Goal: Task Accomplishment & Management: Complete application form

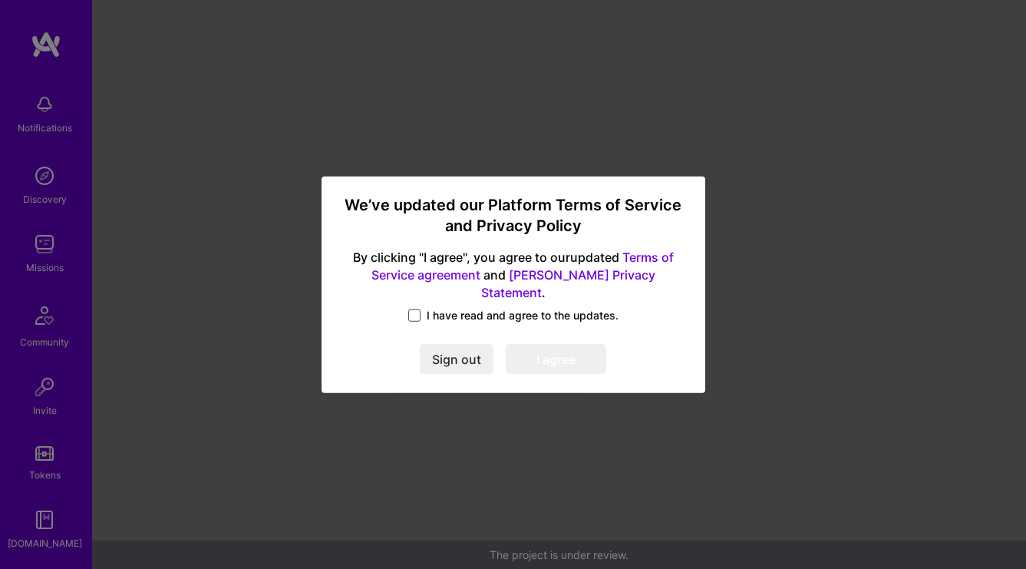
click at [418, 309] on span at bounding box center [414, 315] width 12 height 12
click at [0, 0] on input "I have read and agree to the updates." at bounding box center [0, 0] width 0 height 0
click at [515, 344] on button "I agree" at bounding box center [556, 359] width 101 height 31
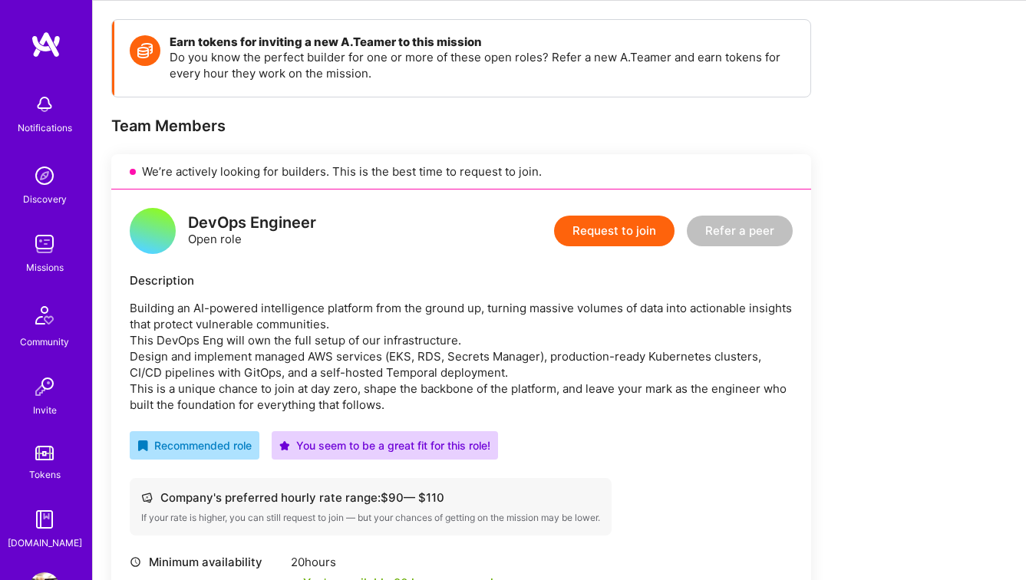
scroll to position [202, 0]
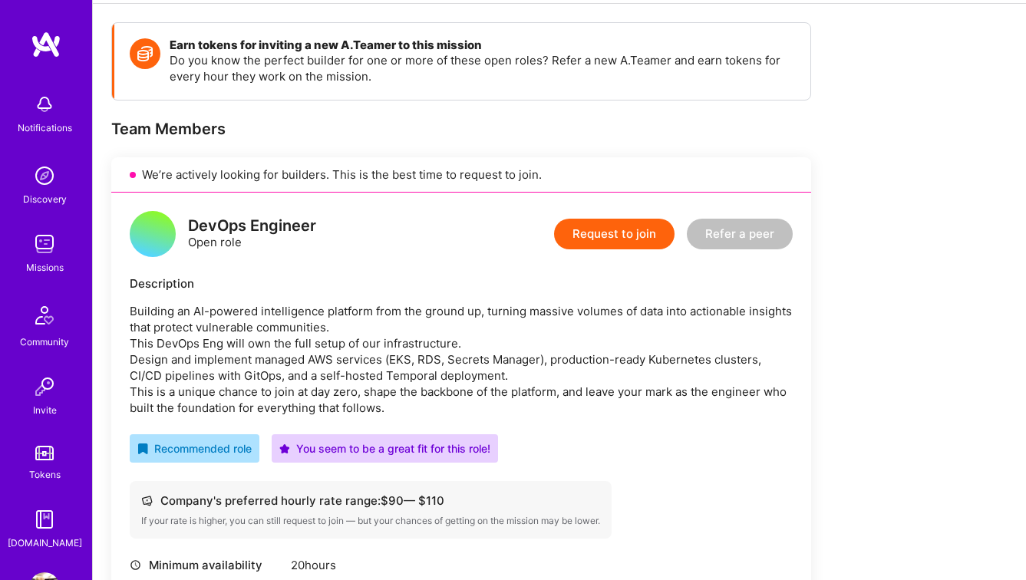
click at [626, 232] on button "Request to join" at bounding box center [614, 234] width 121 height 31
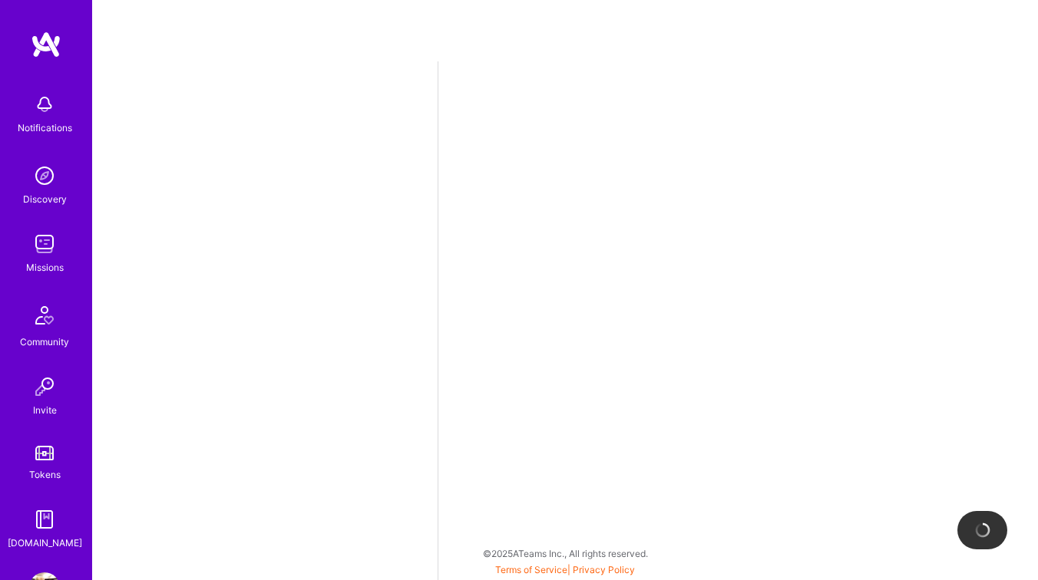
select select "IL"
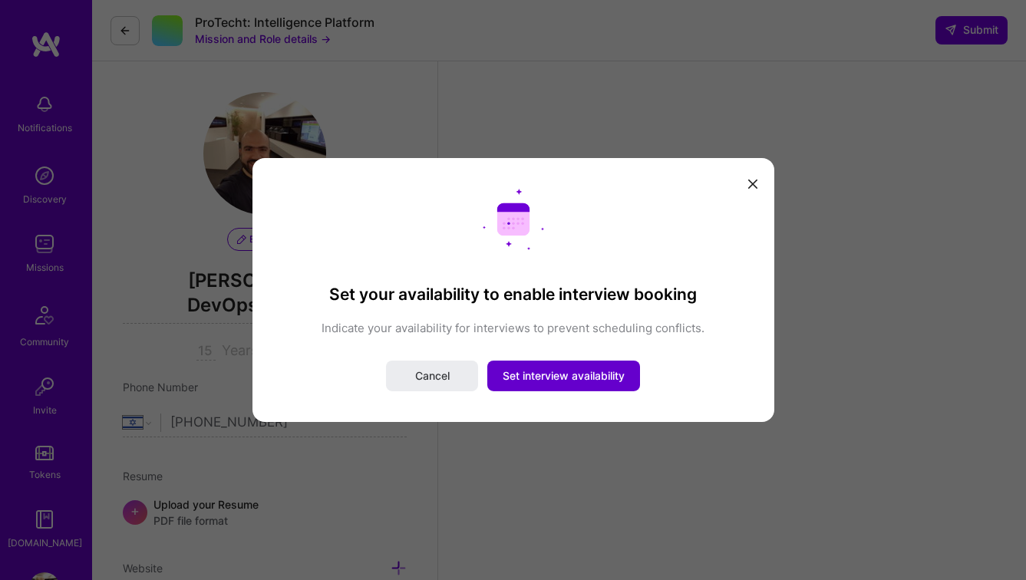
click at [612, 385] on button "Set interview availability" at bounding box center [563, 376] width 153 height 31
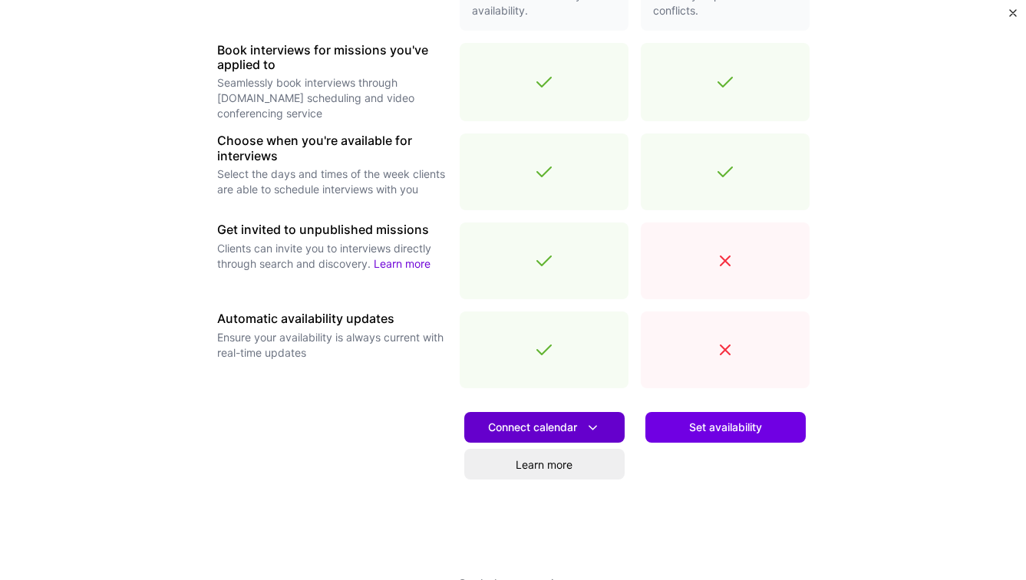
scroll to position [495, 0]
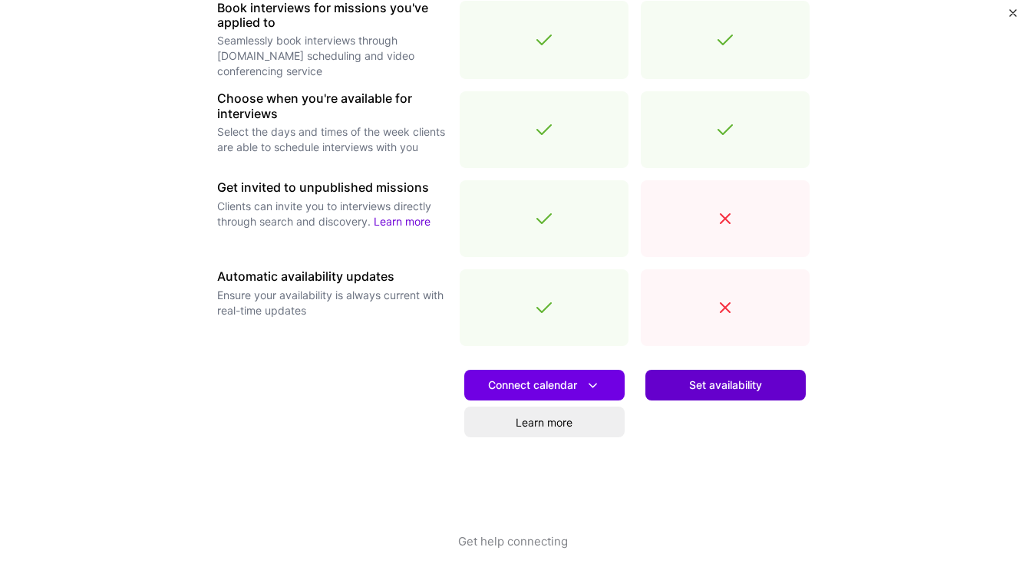
click at [668, 387] on button "Set availability" at bounding box center [726, 385] width 160 height 31
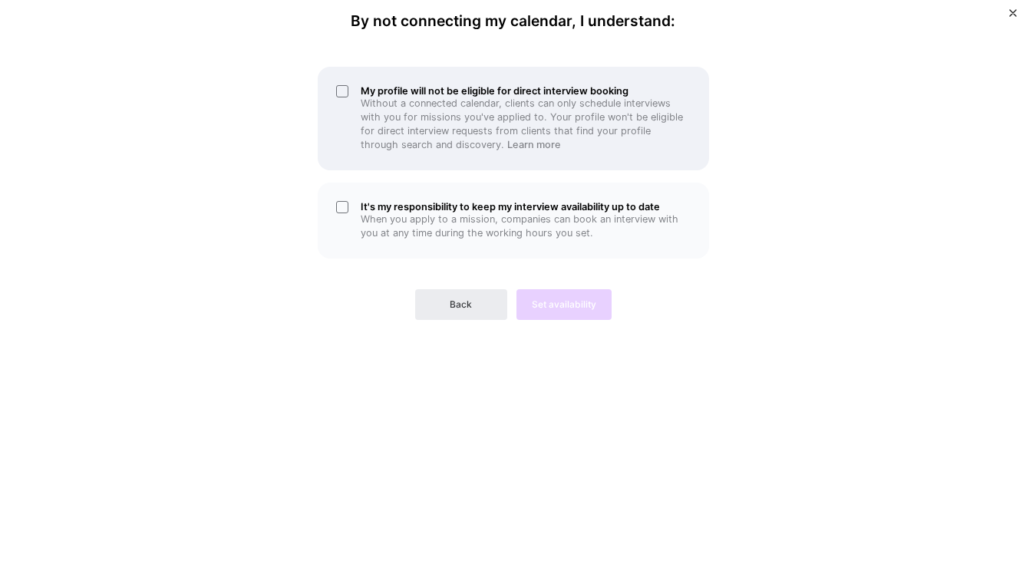
click at [412, 88] on h5 "My profile will not be eligible for direct interview booking" at bounding box center [526, 91] width 330 height 12
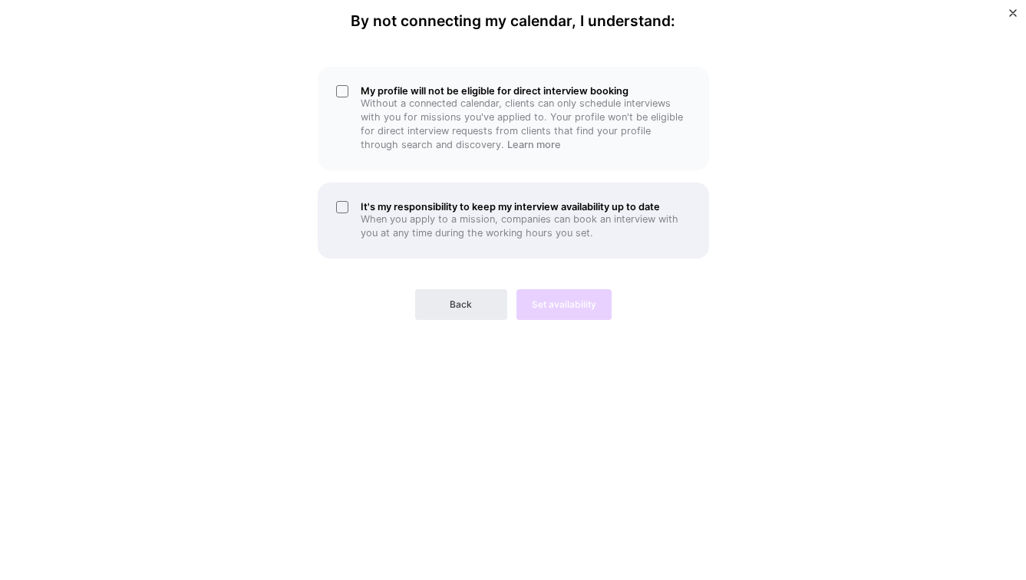
click at [438, 198] on div "It's my responsibility to keep my interview availability up to date When you ap…" at bounding box center [514, 221] width 392 height 76
click at [385, 202] on h5 "It's my responsibility to keep my interview availability up to date" at bounding box center [526, 207] width 330 height 12
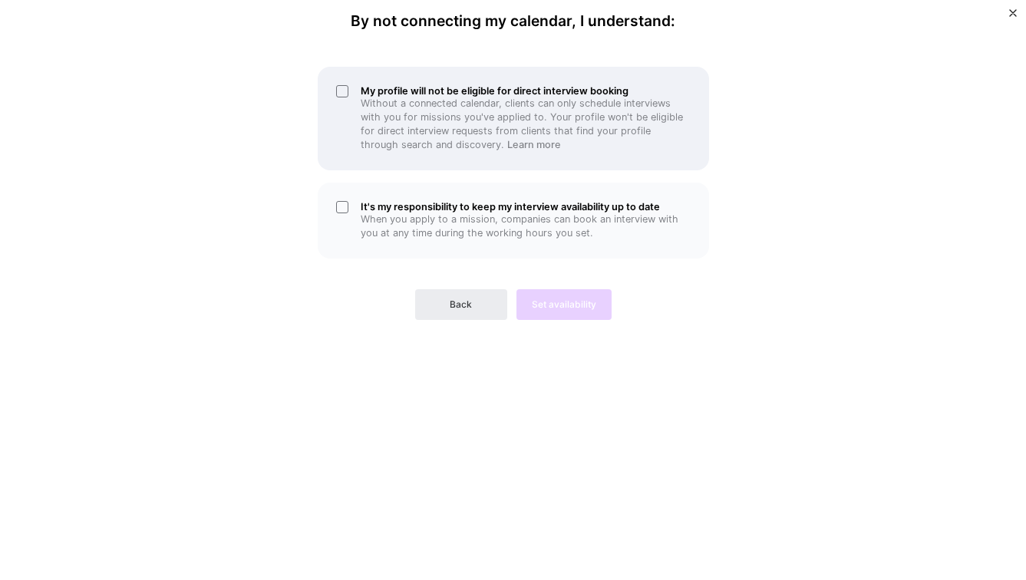
click at [348, 84] on div "My profile will not be eligible for direct interview booking Without a connecte…" at bounding box center [514, 119] width 392 height 104
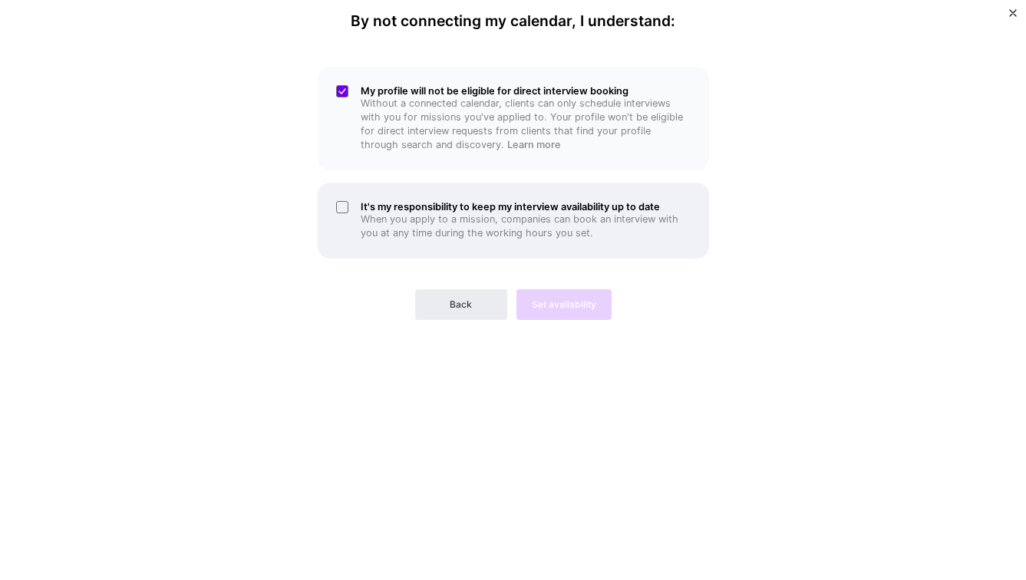
click at [358, 218] on div "It's my responsibility to keep my interview availability up to date When you ap…" at bounding box center [514, 221] width 392 height 76
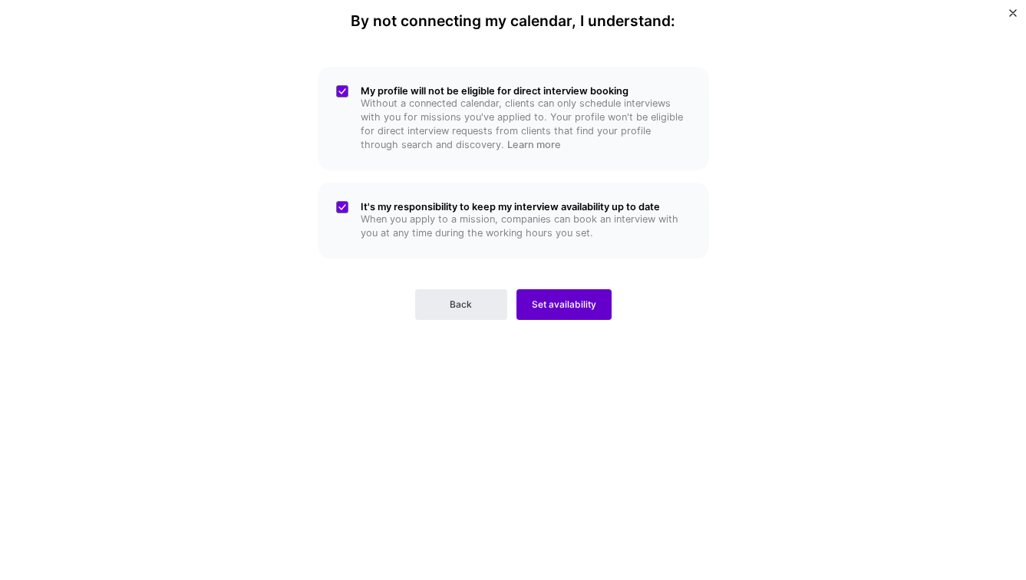
click at [570, 306] on span "Set availability" at bounding box center [564, 305] width 64 height 14
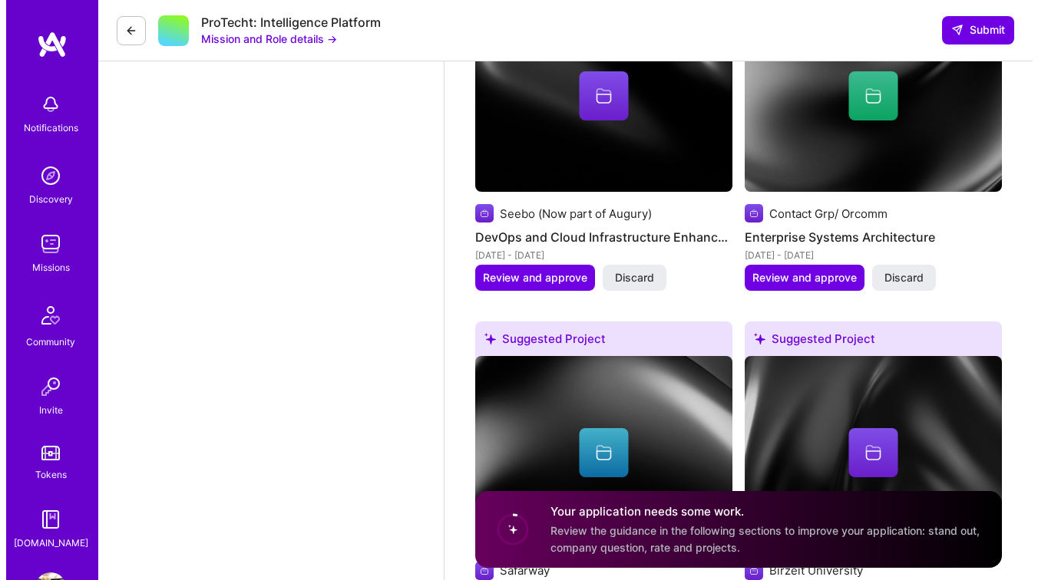
scroll to position [2932, 0]
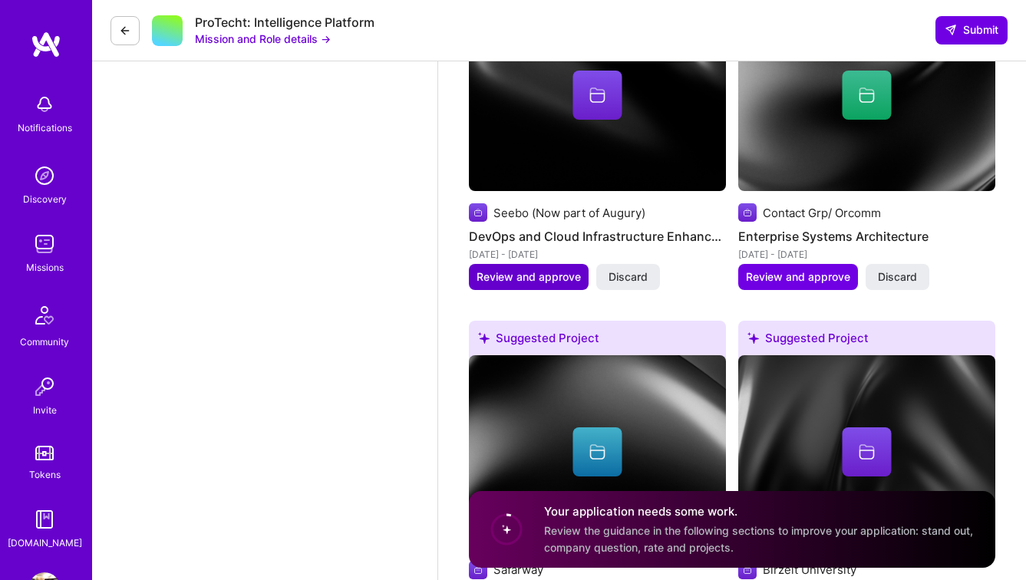
click at [531, 280] on span "Review and approve" at bounding box center [529, 276] width 104 height 15
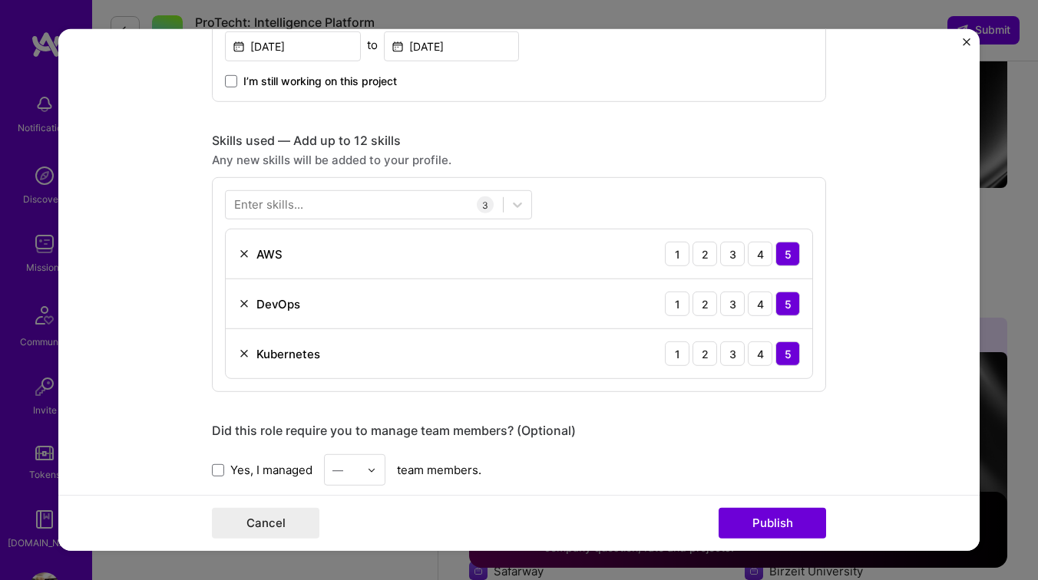
scroll to position [682, 0]
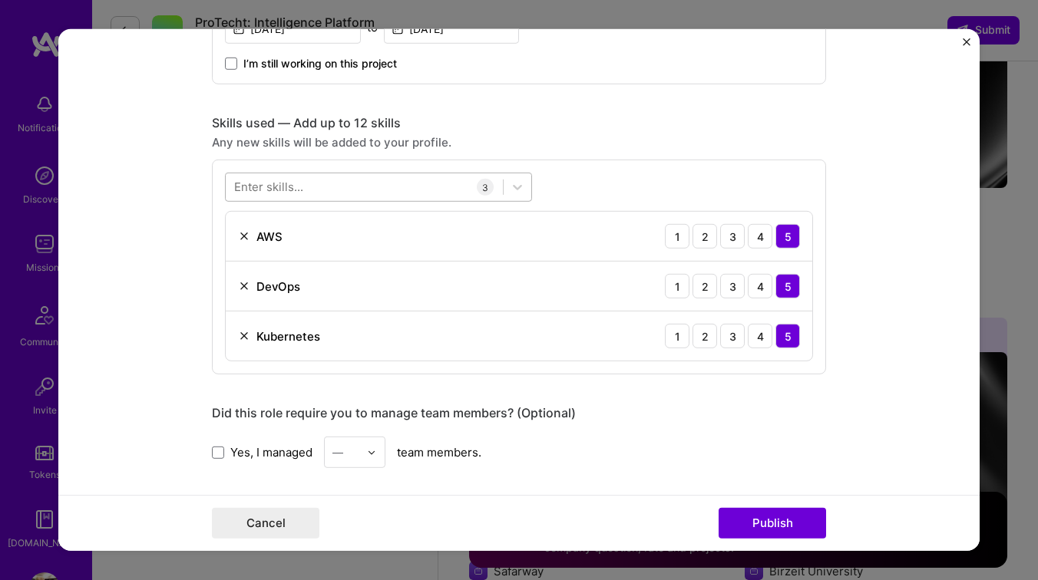
click at [339, 187] on div at bounding box center [364, 186] width 277 height 25
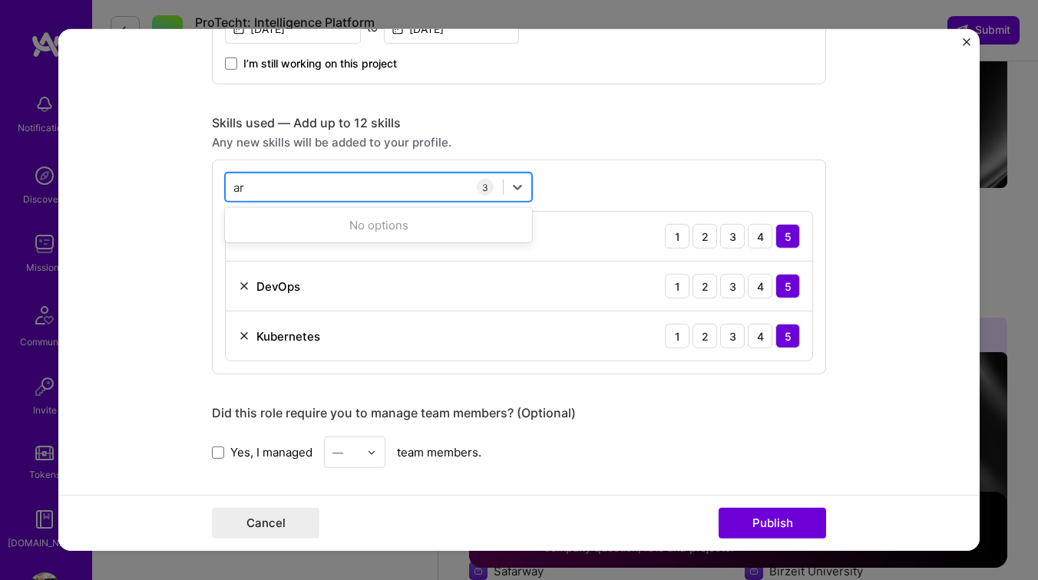
type input "a"
type input "g"
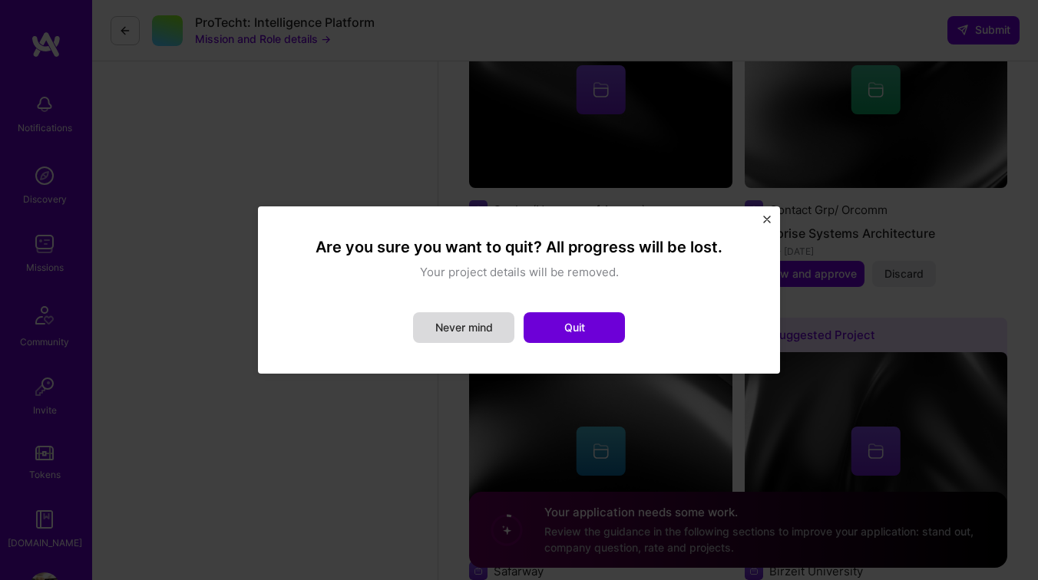
click at [484, 324] on button "Never mind" at bounding box center [463, 327] width 101 height 31
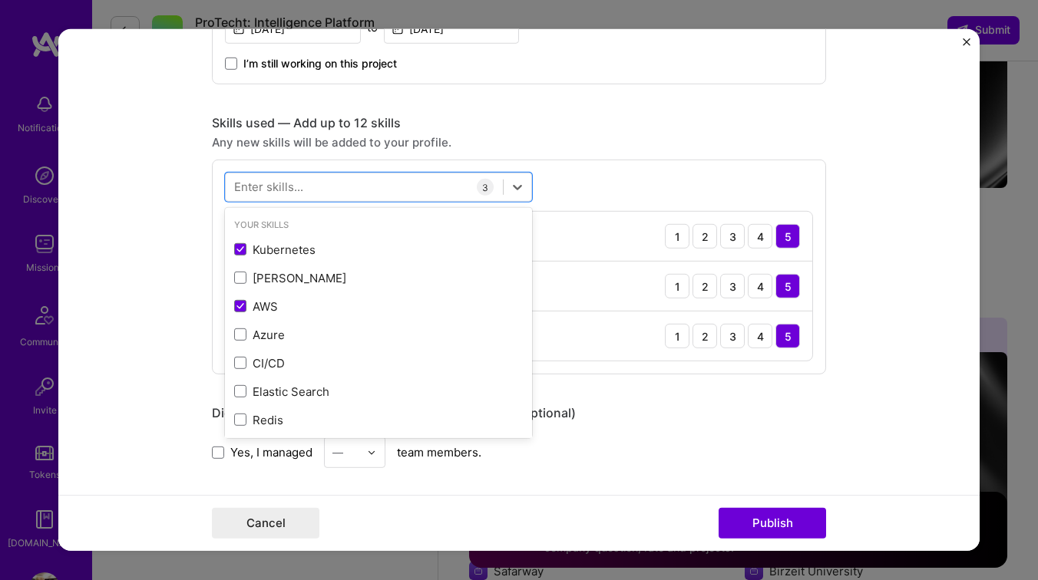
click at [736, 419] on div "Did this role require you to manage team members? (Optional)" at bounding box center [519, 413] width 614 height 16
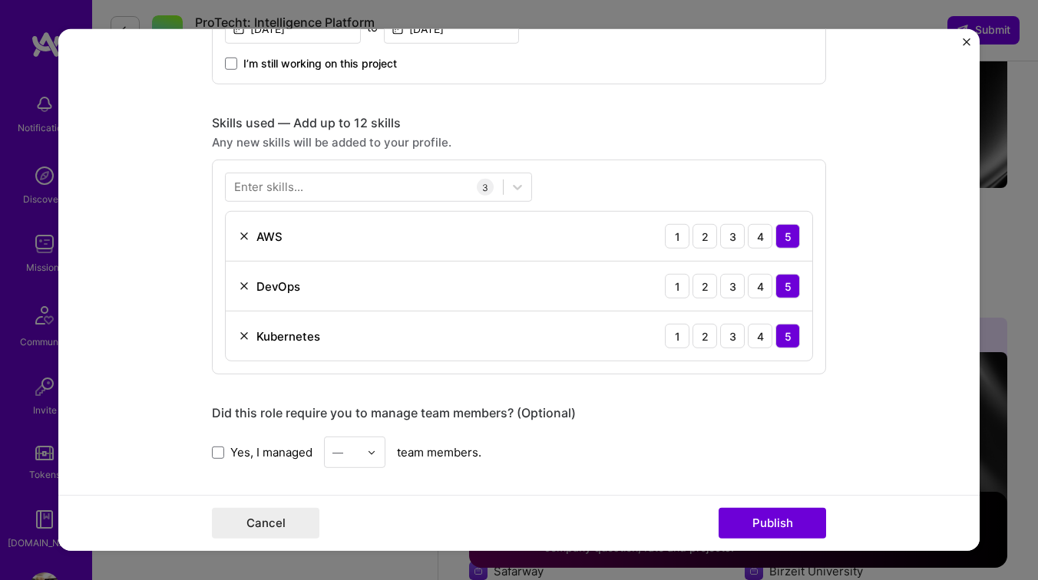
click at [260, 450] on span "Yes, I managed" at bounding box center [271, 452] width 82 height 16
click at [0, 0] on input "Yes, I managed" at bounding box center [0, 0] width 0 height 0
click at [367, 453] on img at bounding box center [371, 452] width 9 height 9
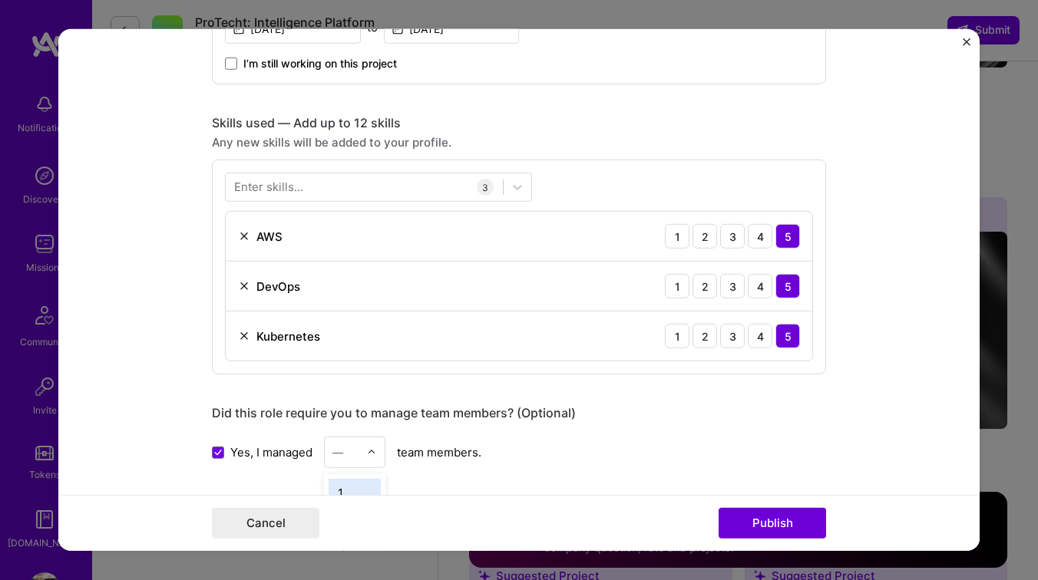
scroll to position [3063, 0]
click at [367, 453] on img at bounding box center [371, 452] width 9 height 9
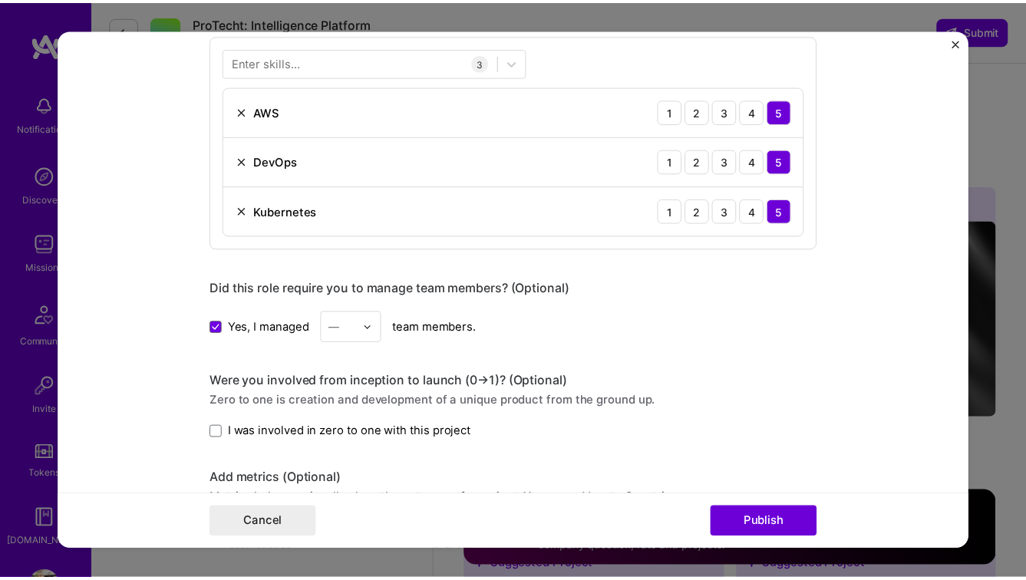
scroll to position [816, 0]
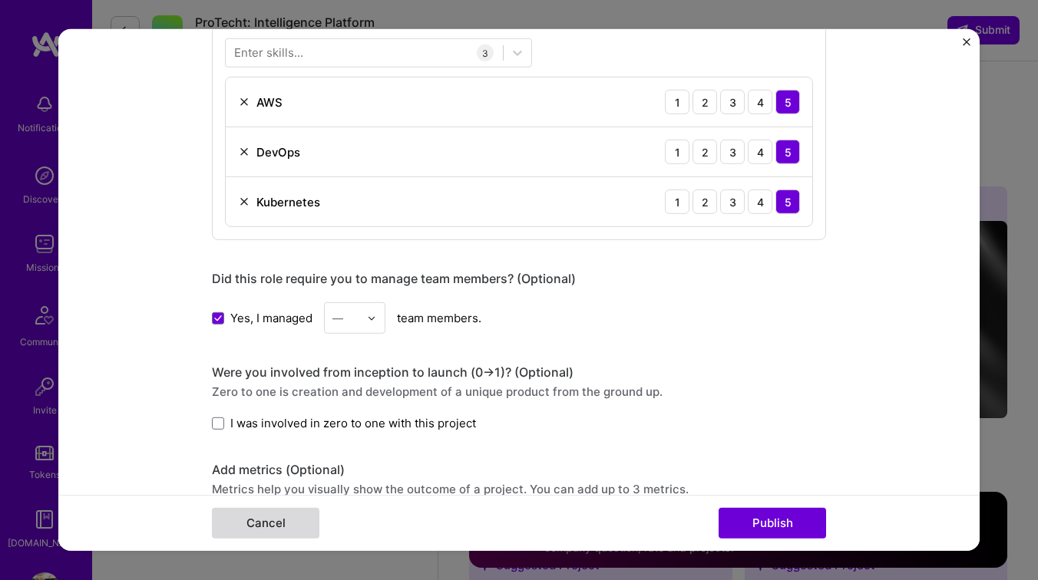
click at [290, 516] on button "Cancel" at bounding box center [265, 523] width 107 height 31
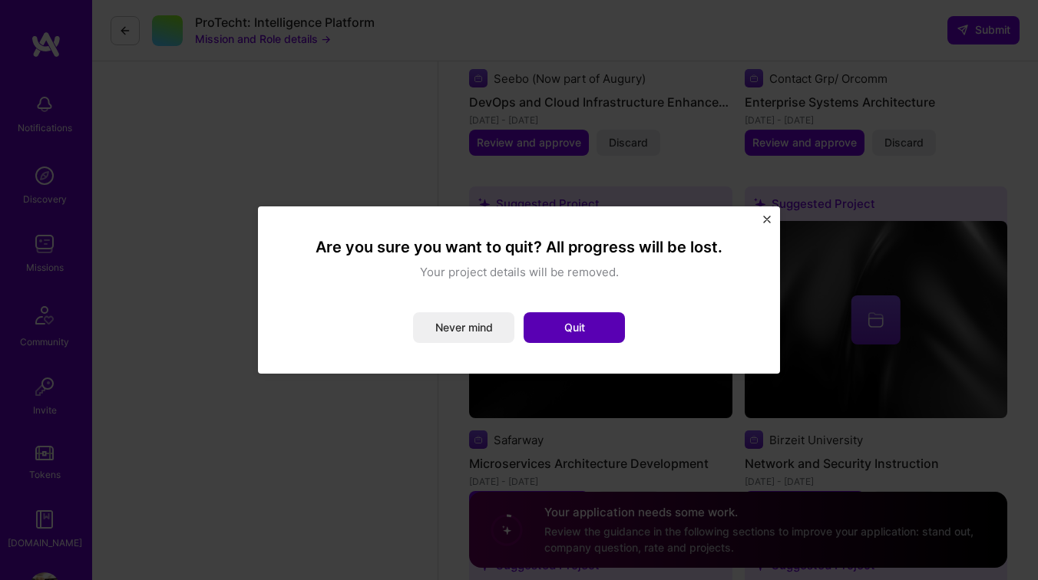
click at [554, 324] on button "Quit" at bounding box center [574, 327] width 101 height 31
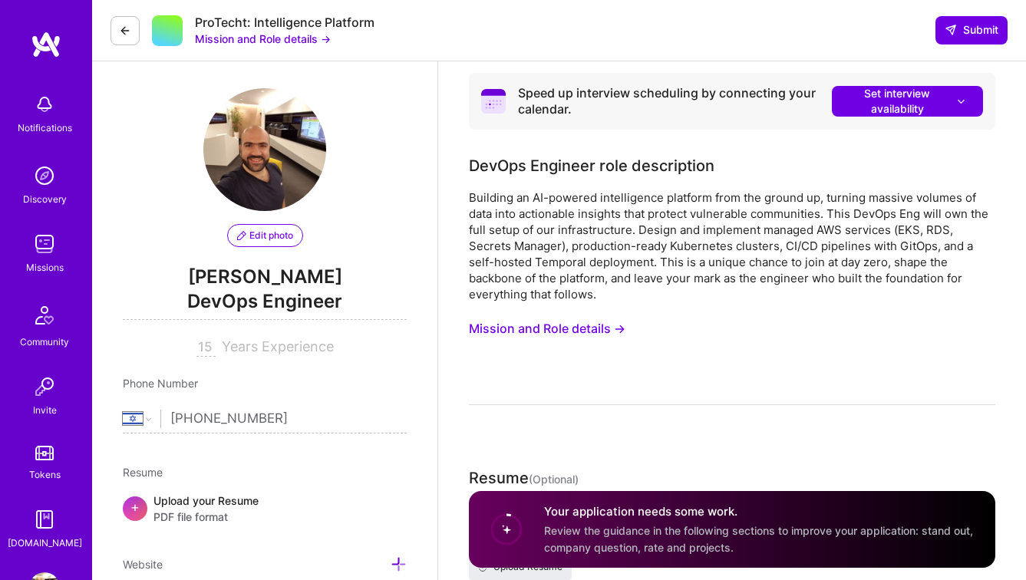
scroll to position [0, 0]
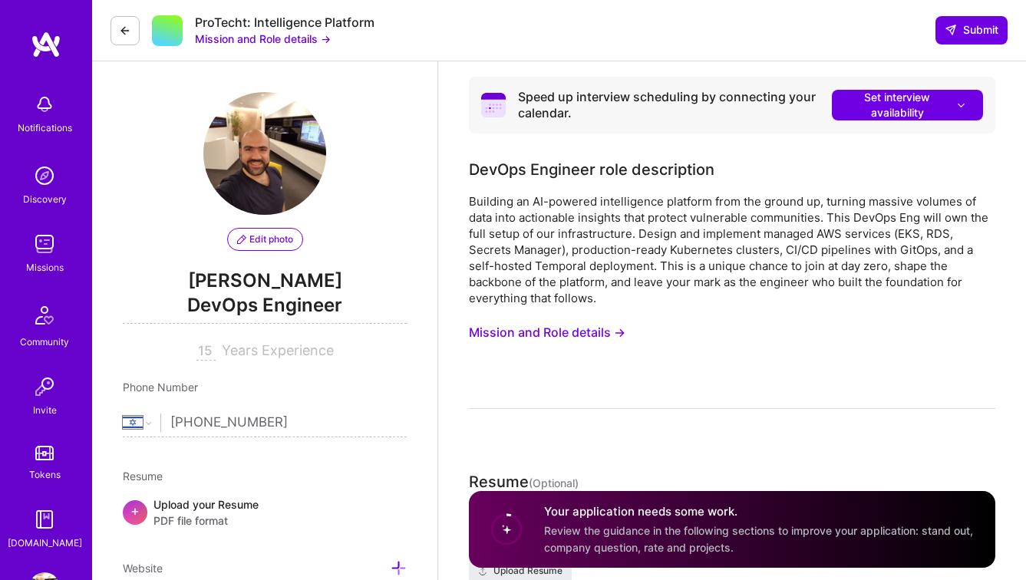
click at [130, 23] on button at bounding box center [125, 30] width 29 height 29
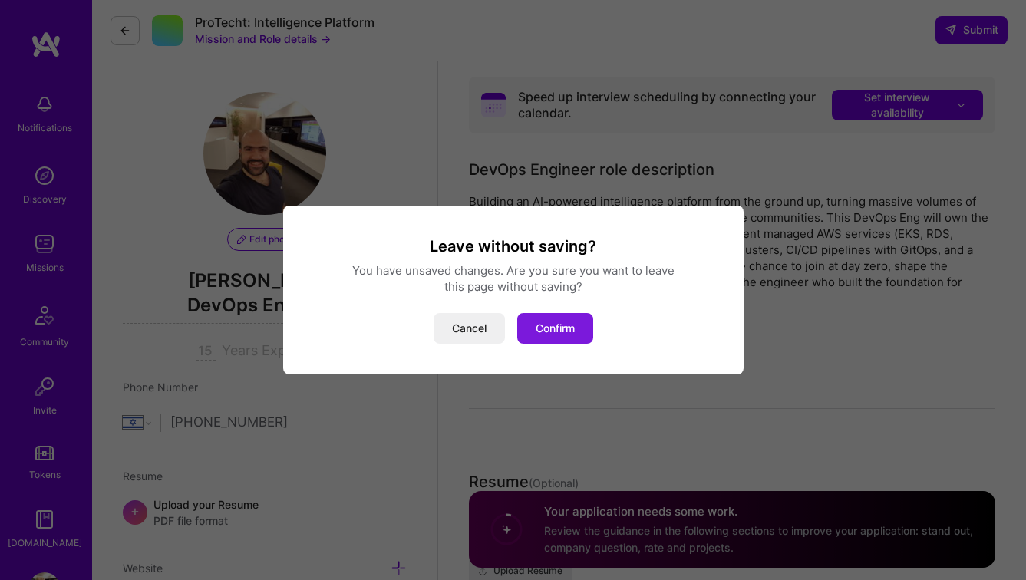
click at [571, 326] on button "Confirm" at bounding box center [555, 328] width 76 height 31
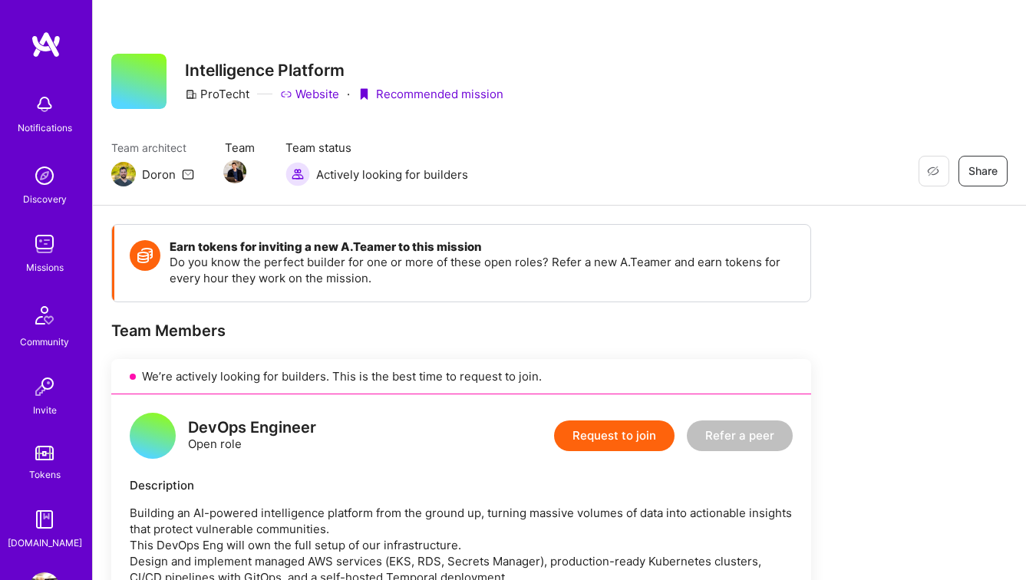
click at [31, 182] on img at bounding box center [44, 175] width 31 height 31
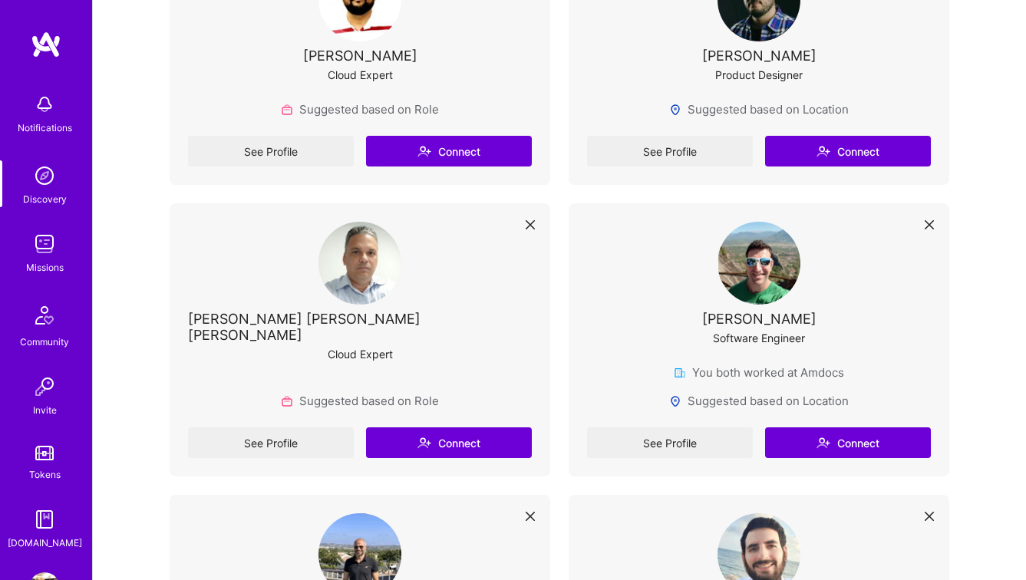
scroll to position [4697, 0]
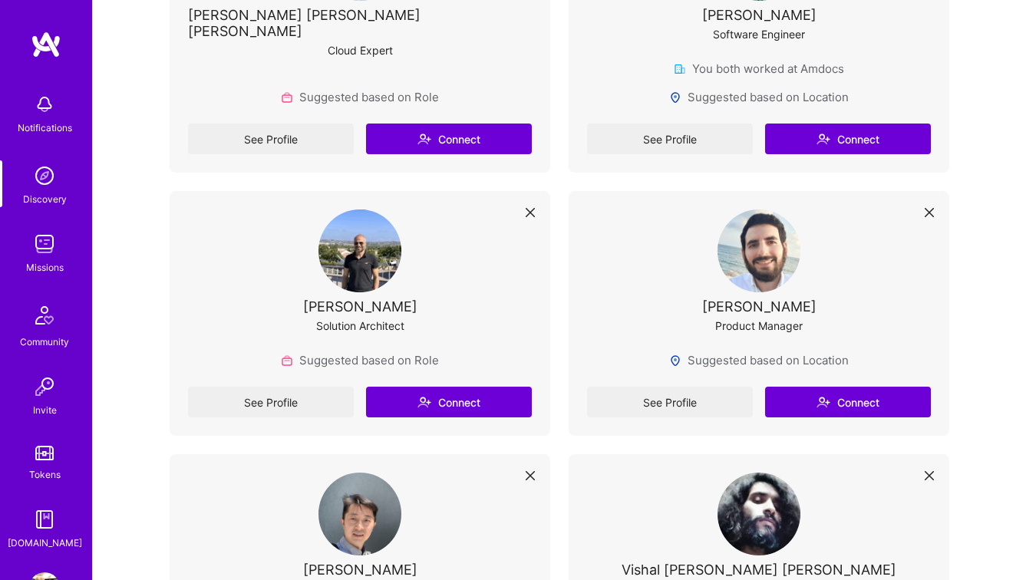
click at [347, 246] on img at bounding box center [360, 251] width 83 height 83
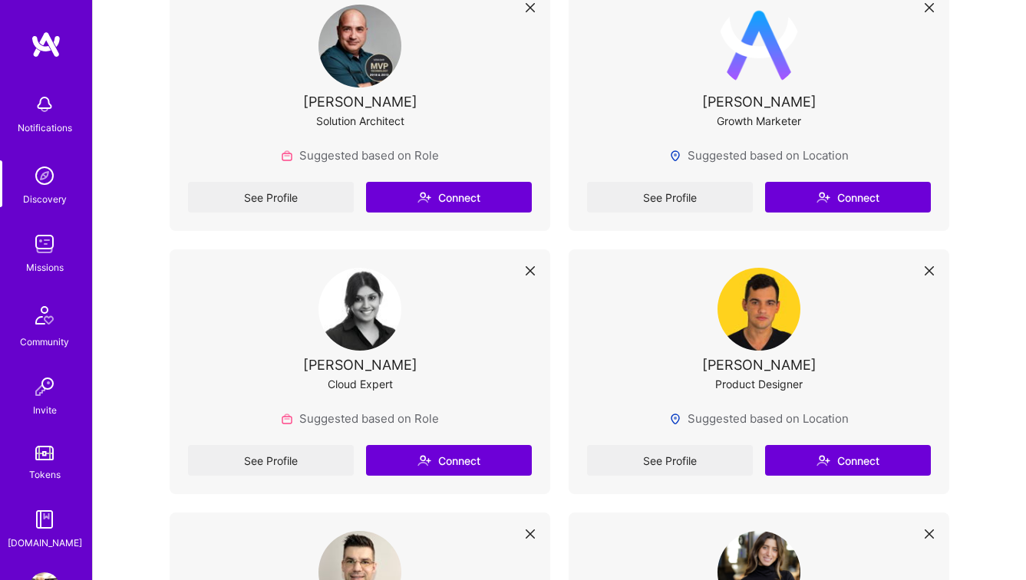
scroll to position [3287, 0]
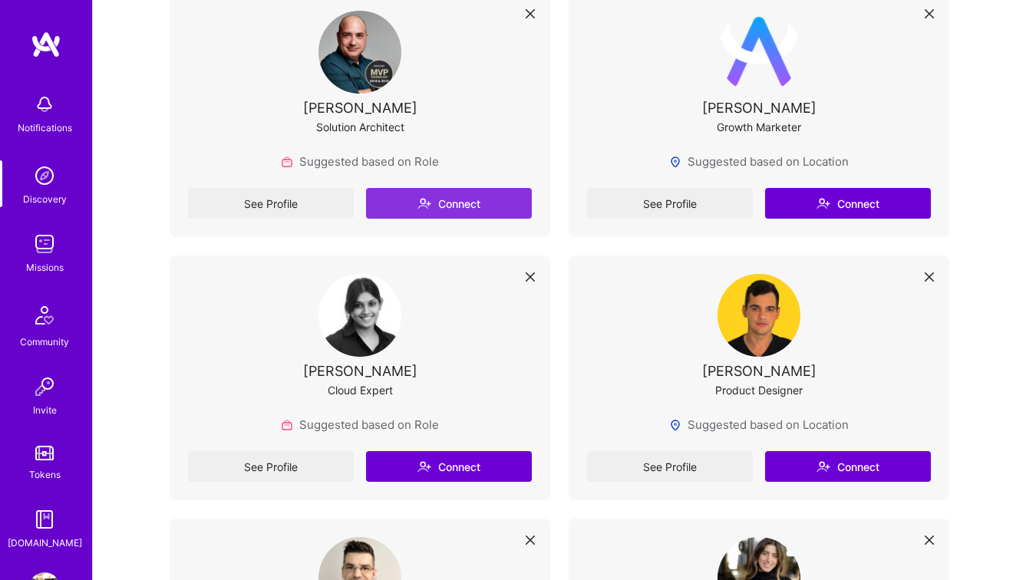
click at [479, 211] on button "Connect" at bounding box center [449, 203] width 166 height 31
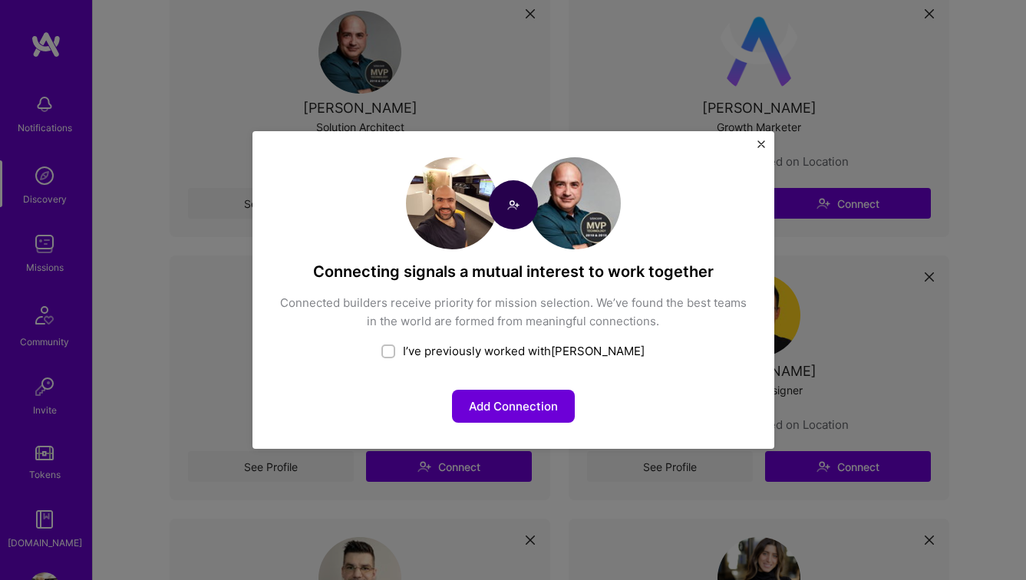
click at [762, 146] on img "Close" at bounding box center [762, 144] width 8 height 8
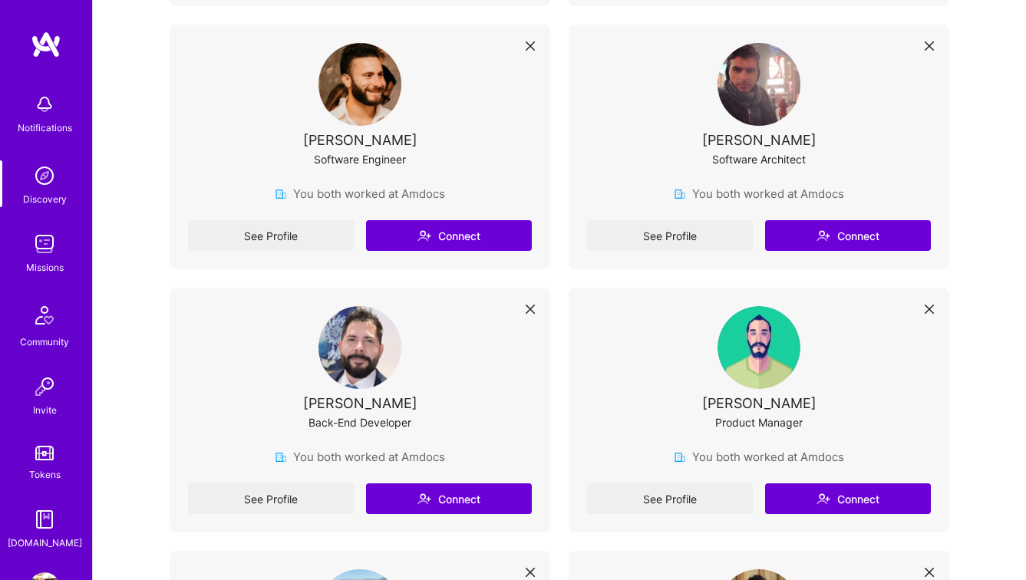
scroll to position [0, 0]
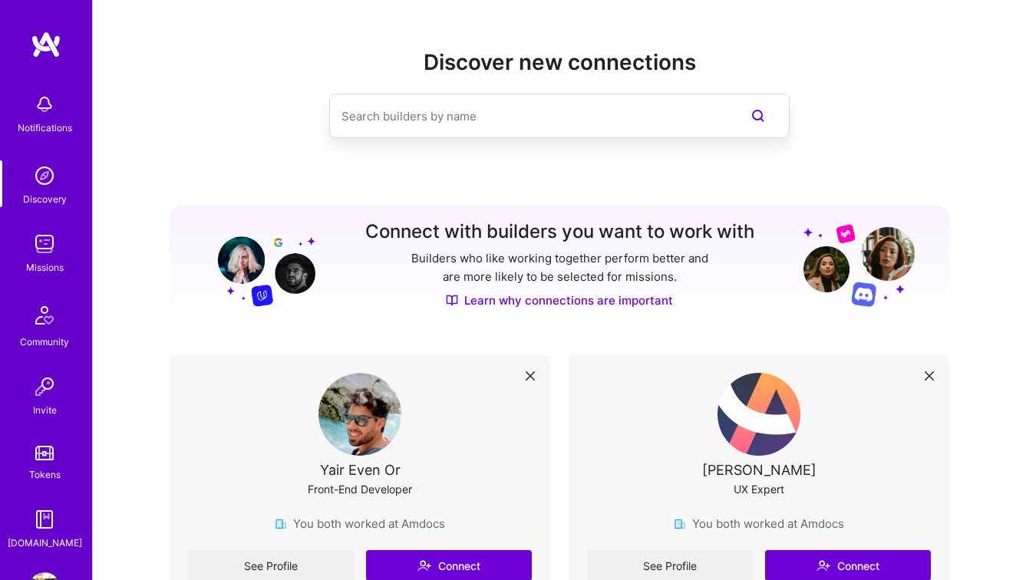
click at [57, 47] on link at bounding box center [46, 45] width 92 height 28
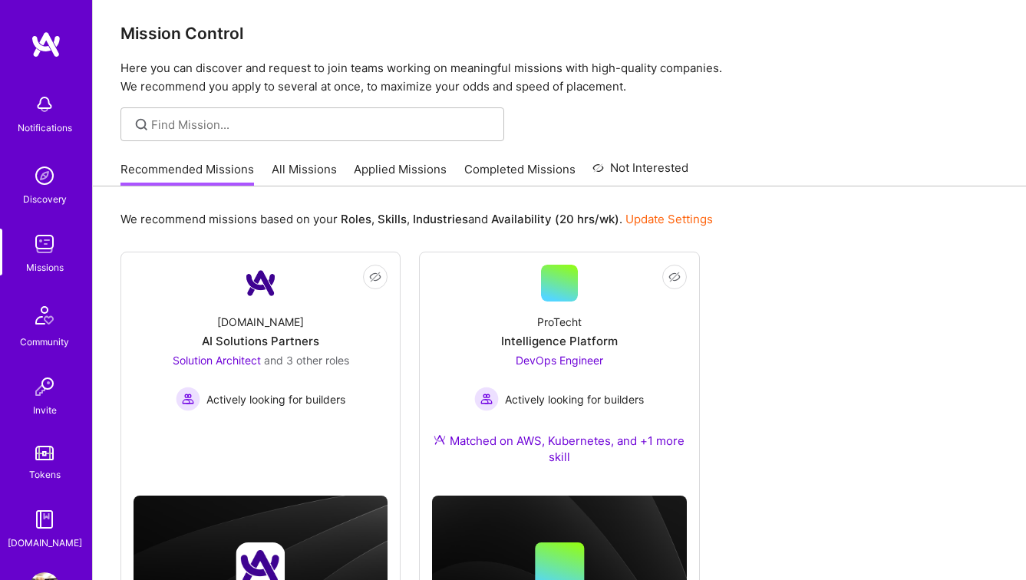
scroll to position [3, 0]
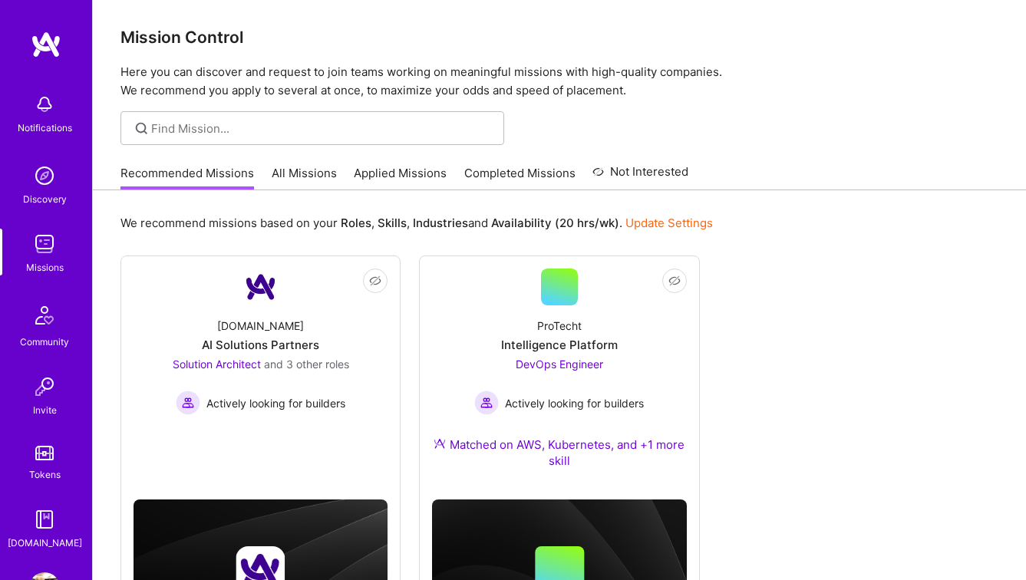
click at [326, 161] on div "Recommended Missions All Missions Applied Missions Completed Missions Not Inter…" at bounding box center [405, 173] width 568 height 33
click at [297, 176] on link "All Missions" at bounding box center [304, 177] width 65 height 25
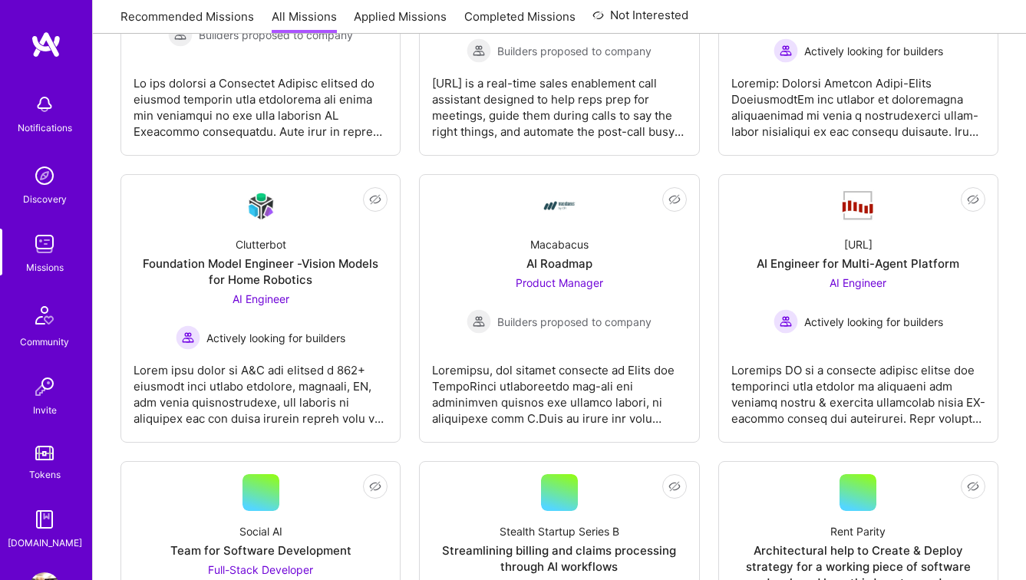
scroll to position [1512, 0]
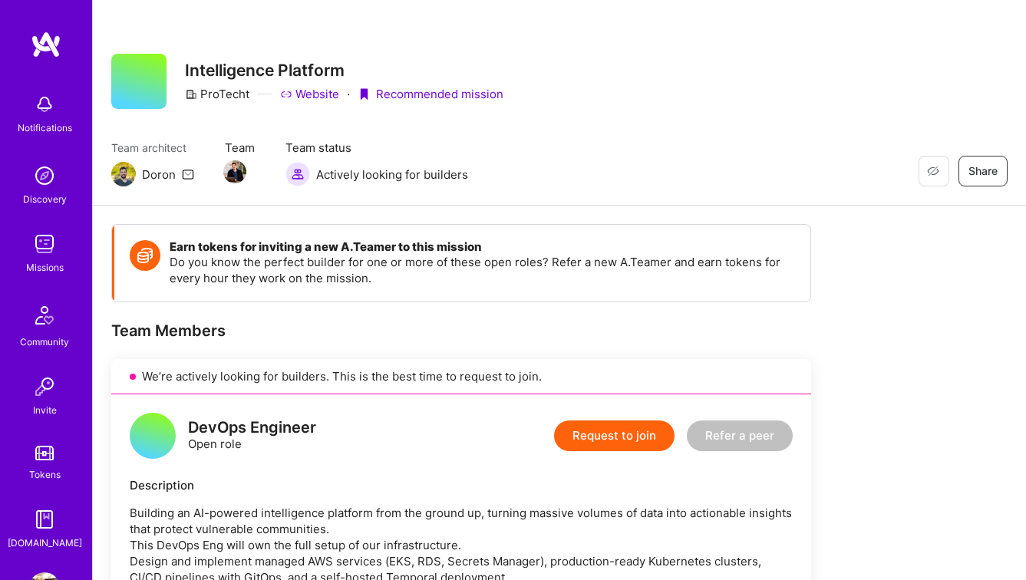
click at [303, 94] on link "Website" at bounding box center [309, 94] width 59 height 16
